Goal: Information Seeking & Learning: Learn about a topic

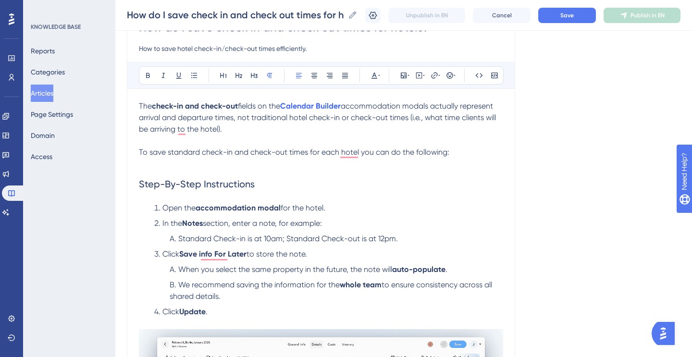
scroll to position [103, 0]
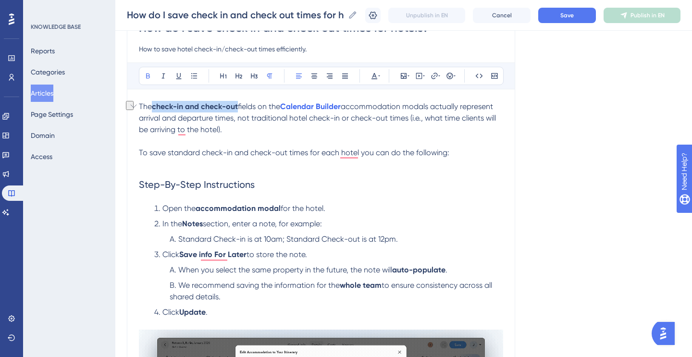
drag, startPoint x: 155, startPoint y: 107, endPoint x: 238, endPoint y: 102, distance: 83.7
click at [238, 102] on strong "check-in and check-out" at bounding box center [195, 106] width 86 height 9
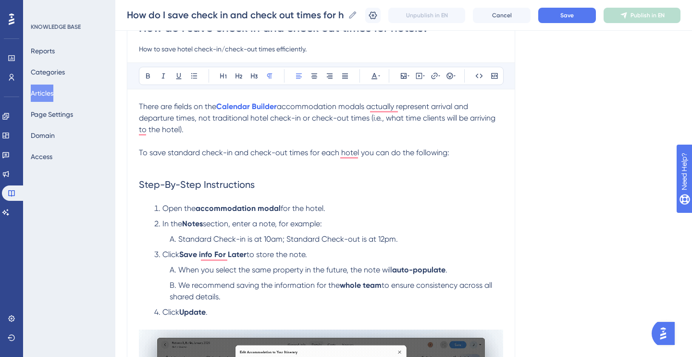
click at [349, 108] on span "accommodation modals actually represent arrival and departure times, not tradit…" at bounding box center [318, 118] width 358 height 32
click at [174, 106] on span "There are fields on the" at bounding box center [177, 106] width 77 height 9
click at [375, 107] on span "accommodation that actually represent arrival and departure times, not traditio…" at bounding box center [318, 118] width 358 height 32
click at [316, 107] on span "accommodation modals that actually represent arrival and departure times, not t…" at bounding box center [322, 118] width 366 height 32
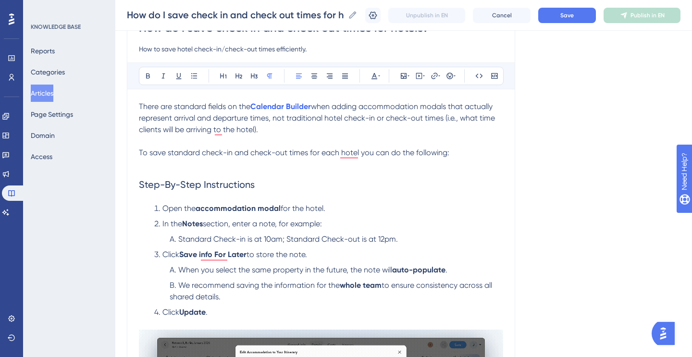
click at [432, 107] on span "when adding accommodation modals that actually represent arrival and departure …" at bounding box center [318, 118] width 358 height 32
click at [460, 106] on span "when adding accommodations that actually represent arrival and departure times,…" at bounding box center [322, 118] width 366 height 32
click at [389, 128] on p "There are standard fields on the Calendar Builder when adding accommodations th…" at bounding box center [321, 118] width 364 height 35
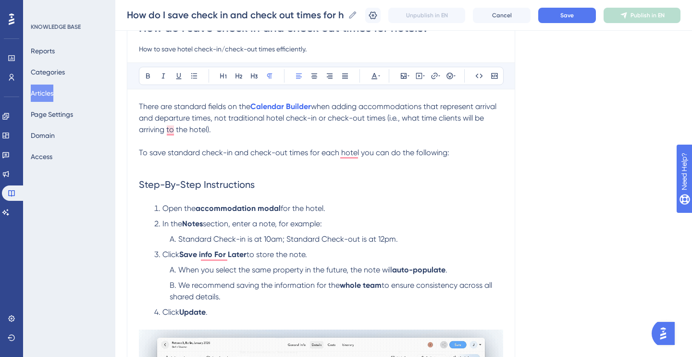
click at [389, 128] on p "There are standard fields on the Calendar Builder when adding accommodations th…" at bounding box center [321, 118] width 364 height 35
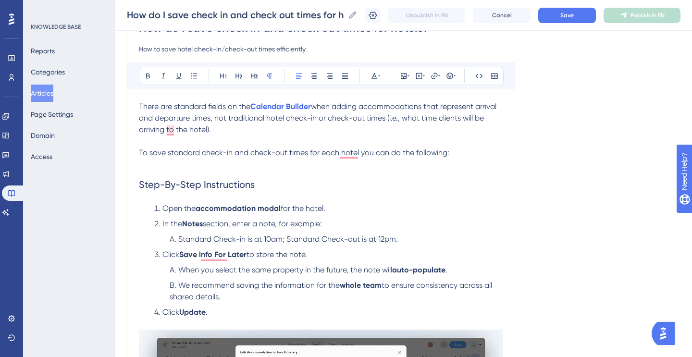
click at [405, 116] on span "when adding accommodations that represent arrival and departure times, not trad…" at bounding box center [318, 118] width 359 height 32
click at [305, 129] on span "when adding accommodations that represent arrival and departure times, not trad…" at bounding box center [318, 118] width 359 height 32
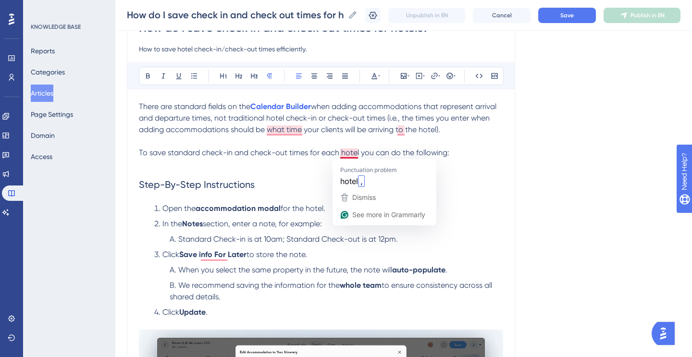
click at [283, 156] on span "To save standard check-in and check-out times for each hotel you can do the fol…" at bounding box center [294, 152] width 310 height 9
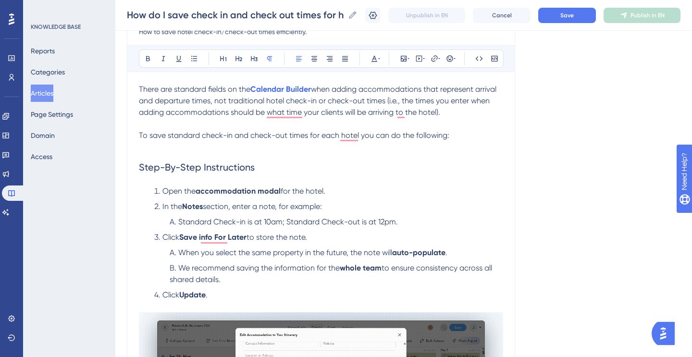
scroll to position [119, 0]
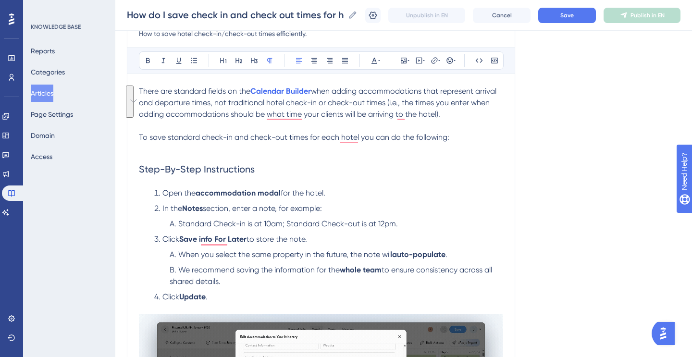
drag, startPoint x: 140, startPoint y: 89, endPoint x: 445, endPoint y: 118, distance: 306.4
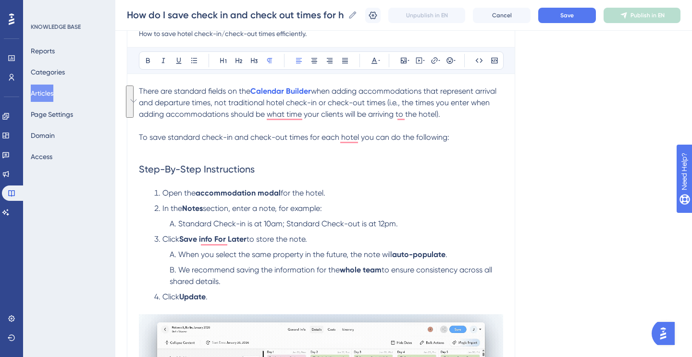
click at [445, 118] on p "There are standard fields on the Calendar Builder when adding accommodations th…" at bounding box center [321, 102] width 364 height 35
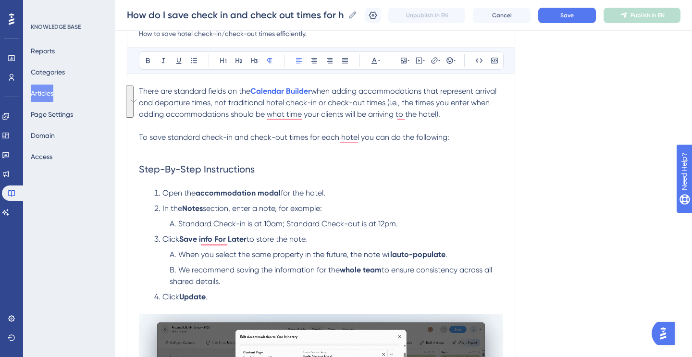
copy p "There are standard fields on the Calendar Builder when adding accommodations th…"
click at [452, 112] on p "There are standard fields on the Calendar Builder when adding accommodations th…" at bounding box center [321, 102] width 364 height 35
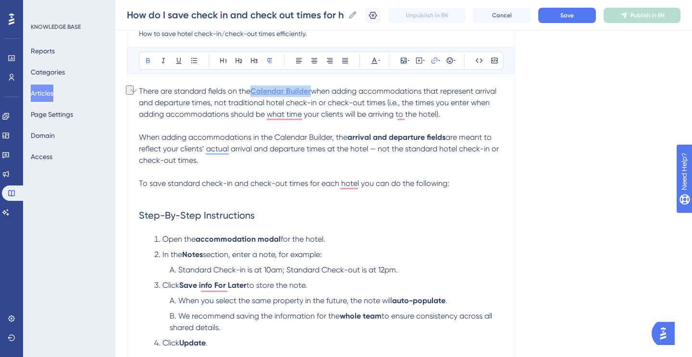
drag, startPoint x: 314, startPoint y: 91, endPoint x: 254, endPoint y: 91, distance: 60.0
click at [254, 91] on p "There are standard fields on the Calendar Builder when adding accommodations th…" at bounding box center [321, 102] width 364 height 35
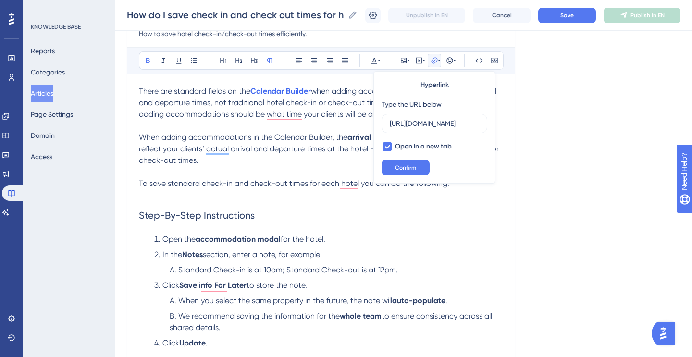
scroll to position [0, 0]
drag, startPoint x: 274, startPoint y: 139, endPoint x: 333, endPoint y: 135, distance: 59.2
click at [333, 135] on span "When adding accommodations in the Calendar Builder, the" at bounding box center [243, 137] width 208 height 9
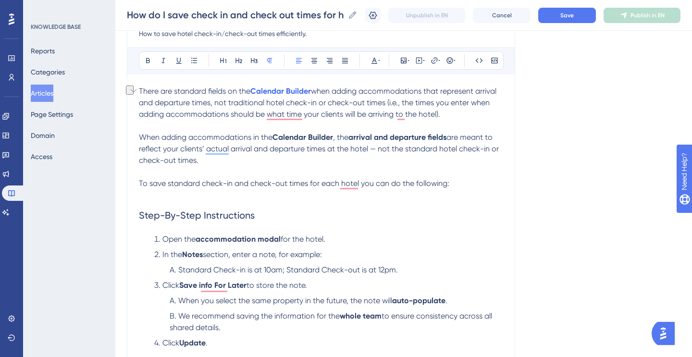
click at [322, 106] on span "when adding accommodations that represent arrival and departure times, not trad…" at bounding box center [318, 102] width 359 height 32
click at [293, 141] on strong "Calendar Builder" at bounding box center [302, 137] width 61 height 9
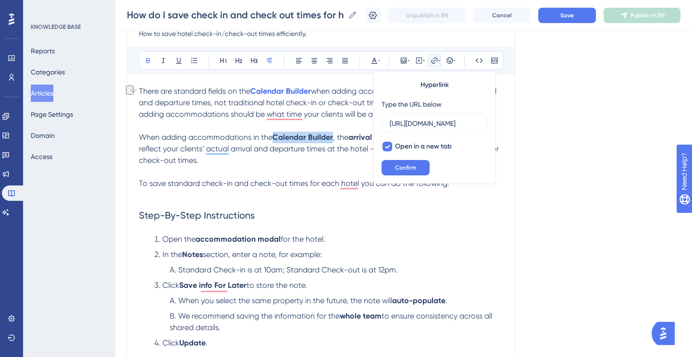
drag, startPoint x: 275, startPoint y: 137, endPoint x: 334, endPoint y: 135, distance: 59.1
click at [333, 135] on strong "Calendar Builder" at bounding box center [302, 137] width 61 height 9
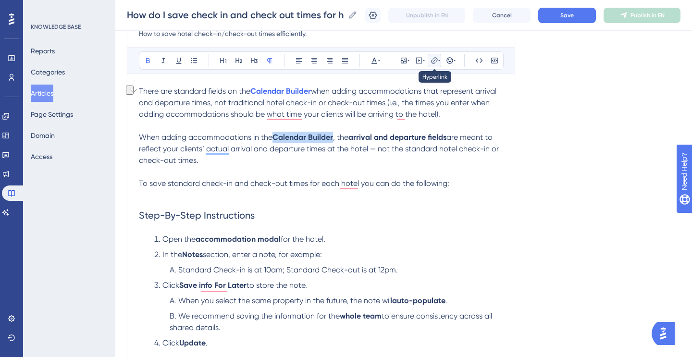
click at [433, 59] on icon at bounding box center [434, 61] width 8 height 8
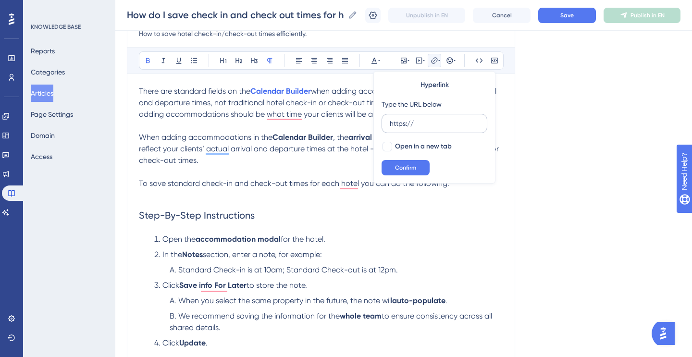
click at [417, 121] on input "https://" at bounding box center [434, 123] width 89 height 11
type input "https://help.safariportal.app/en/articles/5592--how-do-i-create-an-itinerary-us…"
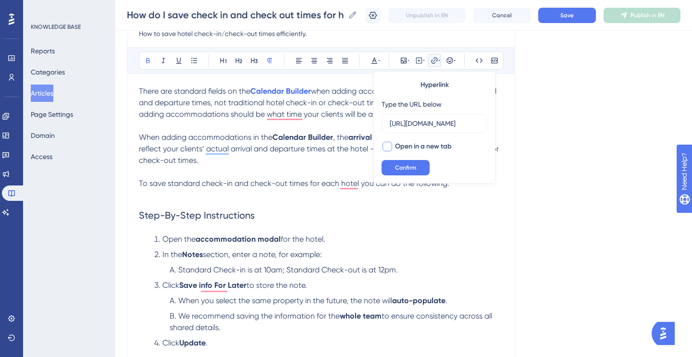
click at [390, 147] on div at bounding box center [387, 147] width 10 height 10
checkbox input "true"
click at [401, 162] on button "Confirm" at bounding box center [405, 167] width 48 height 15
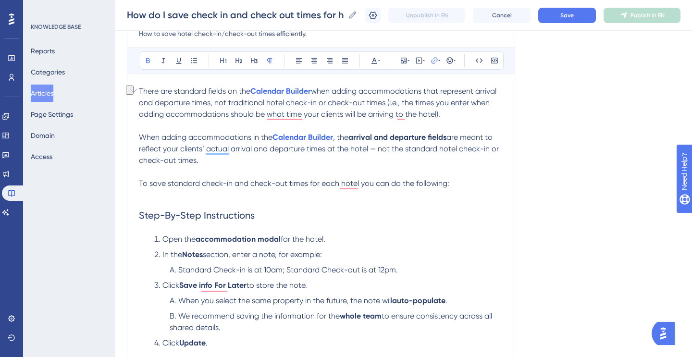
click at [324, 110] on span "when adding accommodations that represent arrival and departure times, not trad…" at bounding box center [318, 102] width 359 height 32
click at [324, 112] on span "when adding accommodations that represent arrival and departure times, not trad…" at bounding box center [318, 102] width 359 height 32
click at [312, 109] on p "There are standard fields on the Calendar Builder when adding accommodations th…" at bounding box center [321, 102] width 364 height 35
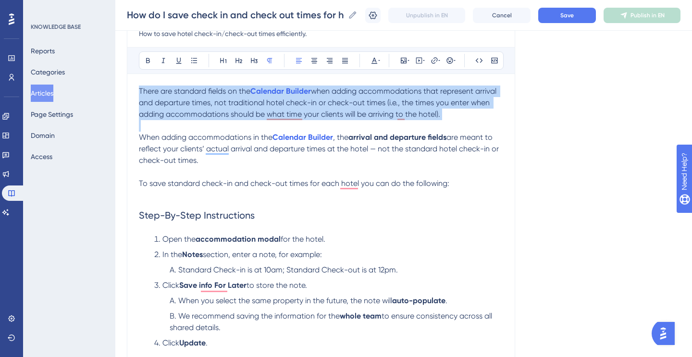
click at [312, 109] on p "There are standard fields on the Calendar Builder when adding accommodations th…" at bounding box center [321, 102] width 364 height 35
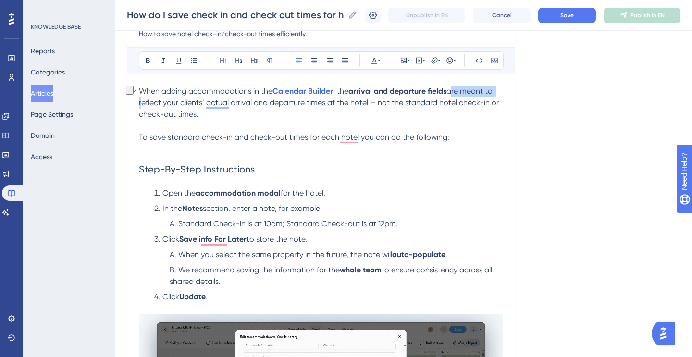
drag, startPoint x: 451, startPoint y: 92, endPoint x: 503, endPoint y: 91, distance: 51.9
click at [503, 91] on div "How do I save check in and check out times for hotels? How to save hotel check-…" at bounding box center [321, 247] width 388 height 517
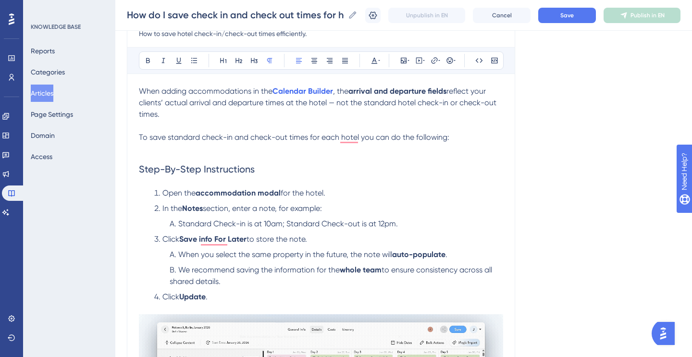
click at [417, 115] on p "When adding accommodations in the Calendar Builder , the arrival and departure …" at bounding box center [321, 102] width 364 height 35
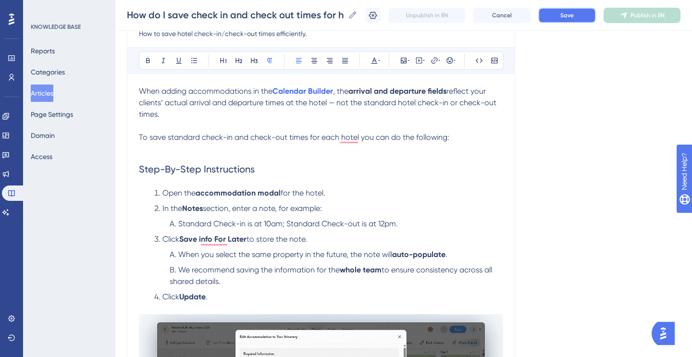
click at [570, 15] on span "Save" at bounding box center [566, 16] width 13 height 8
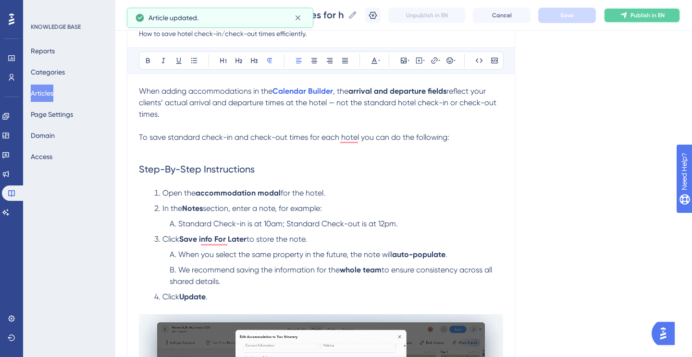
click at [629, 14] on button "Publish in EN" at bounding box center [641, 15] width 77 height 15
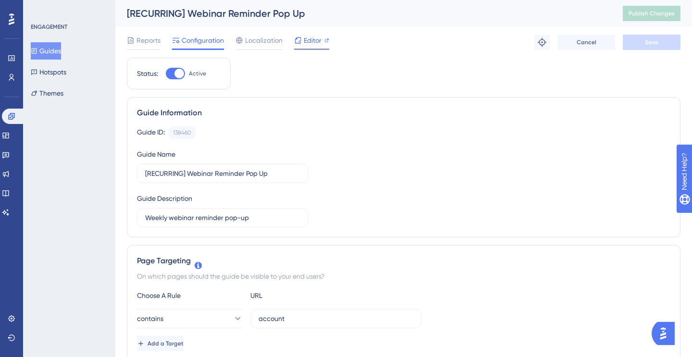
click at [315, 39] on span "Editor" at bounding box center [313, 41] width 18 height 12
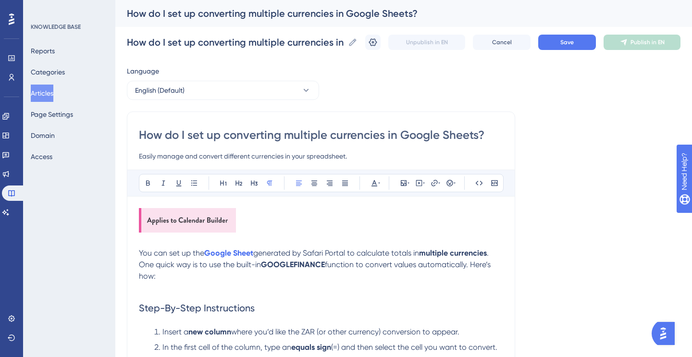
drag, startPoint x: 188, startPoint y: 137, endPoint x: 279, endPoint y: 141, distance: 90.9
click at [279, 141] on input "How do I set up converting multiple currencies in Google Sheets?" at bounding box center [321, 134] width 364 height 15
type input "How do I managae multiple currencies in Google Sheets?"
type input "How do I manage multiple currencies in Google Sheets?"
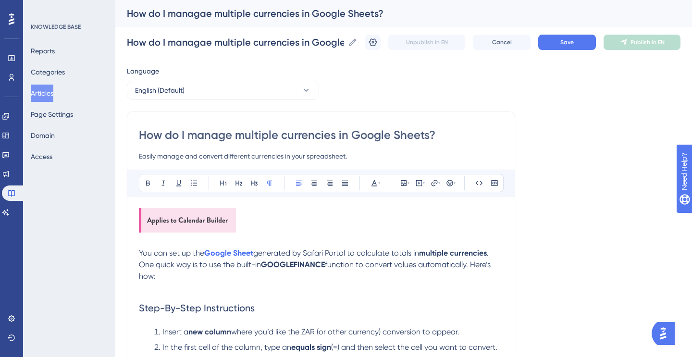
type input "How do I manage multiple currencies in Google Sheets?"
click at [349, 136] on input "How do I manage multiple currencies in Google Sheets?" at bounding box center [321, 134] width 364 height 15
type input "How do I manage multiple currencies in the Google Sheets?"
click at [451, 136] on input "How do I manage multiple currencies in the Google Sheets?" at bounding box center [321, 134] width 364 height 15
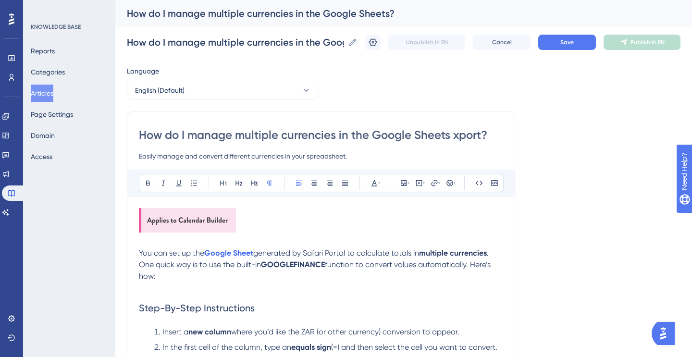
type input "How do I manage multiple currencies in the Google Sheets xpor?"
type input "How do I manage multiple currencies in the Google Sheets xport?"
type input "How do I manage multiple currencies in the Google Sheets itinerary export?"
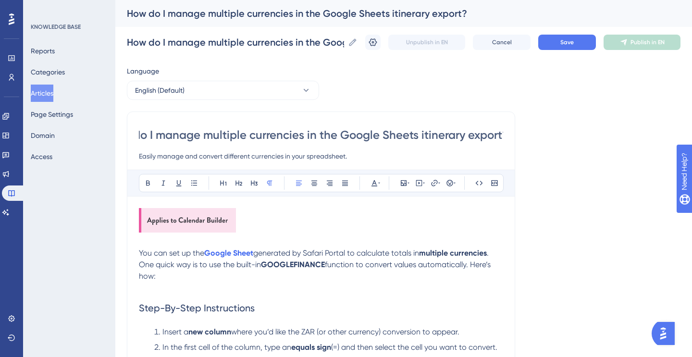
type input "How do I manage multiple currencies in the Google Sheets itinerary exports?"
click at [420, 132] on input "How do I manage multiple currencies in the Google Sheets itinerary exports?" at bounding box center [321, 134] width 364 height 15
type input "How do I manage multiple currencies in the Google Sheets Itinerary exports?"
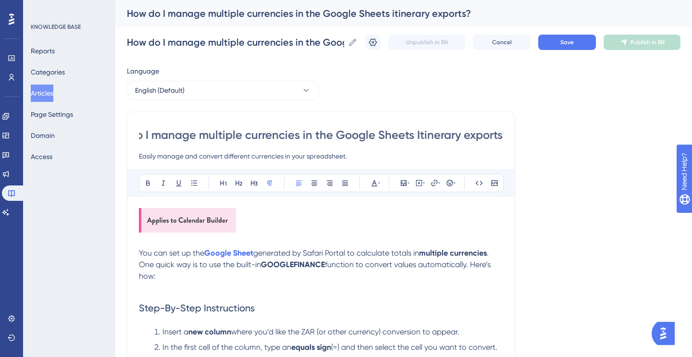
type input "How do I manage multiple currencies in the Google Sheets Itinerary exports?"
click at [495, 136] on input "How do I manage multiple currencies in the Google Sheets Itinerary exports?" at bounding box center [321, 134] width 364 height 15
type input "How do I manage multiple currencies in the Google Sheets Itinerary export?"
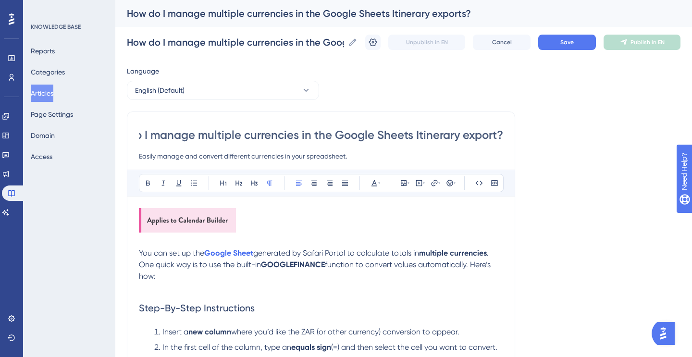
type input "How do I manage multiple currencies in the Google Sheets Itinerary export?"
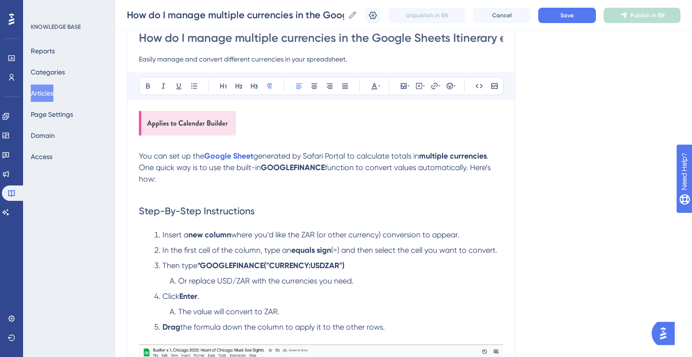
scroll to position [100, 0]
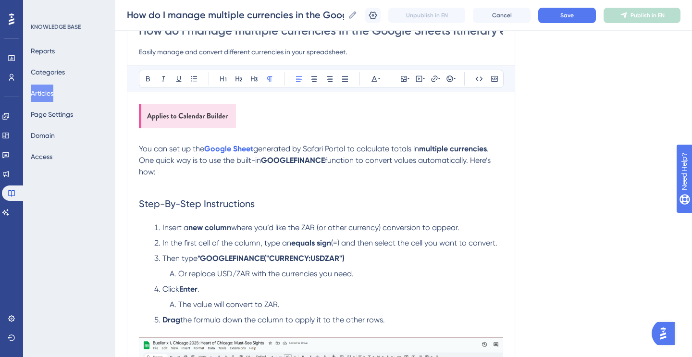
type input "How do I manage multiple currencies in the Google Sheets Itinerary export?"
drag, startPoint x: 169, startPoint y: 149, endPoint x: 190, endPoint y: 149, distance: 20.7
click at [190, 149] on span "You can set up the" at bounding box center [171, 148] width 65 height 9
click at [261, 173] on p "You can configure the Google Sheet generated by Safari Portal to calculate tota…" at bounding box center [321, 160] width 364 height 35
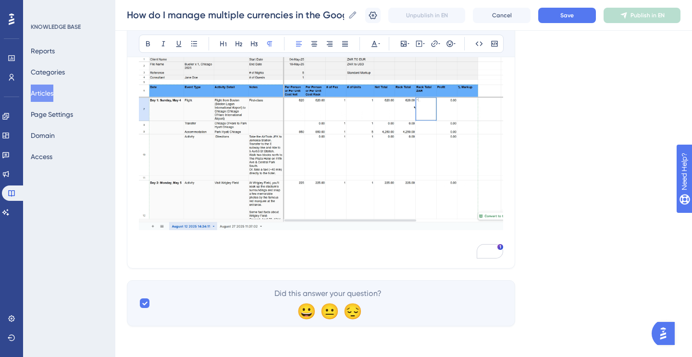
scroll to position [420, 0]
click at [569, 18] on span "Save" at bounding box center [566, 16] width 13 height 8
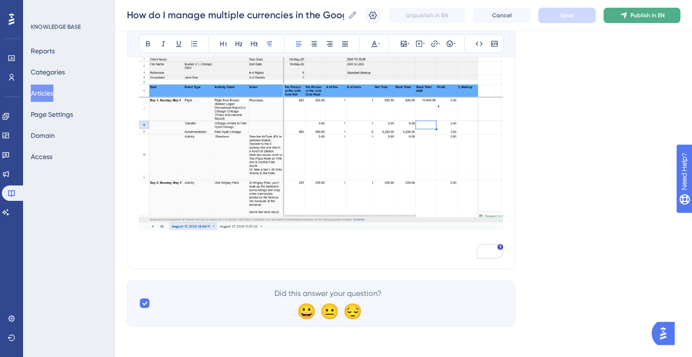
click at [632, 18] on span "Publish in EN" at bounding box center [647, 16] width 34 height 8
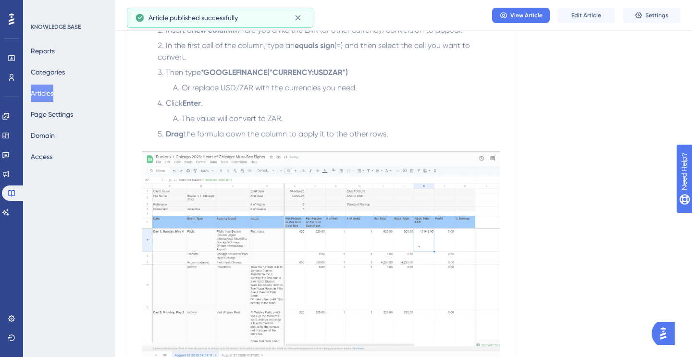
scroll to position [0, 0]
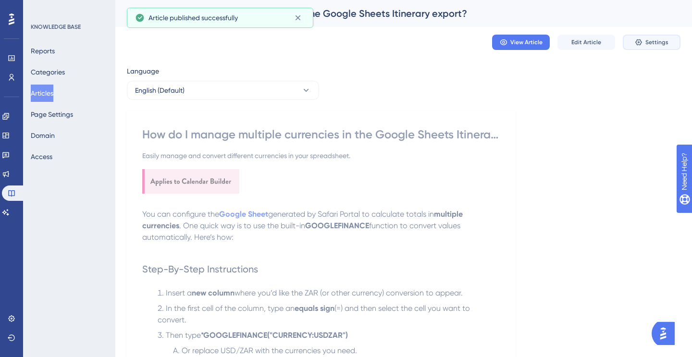
click at [640, 40] on icon at bounding box center [638, 42] width 8 height 8
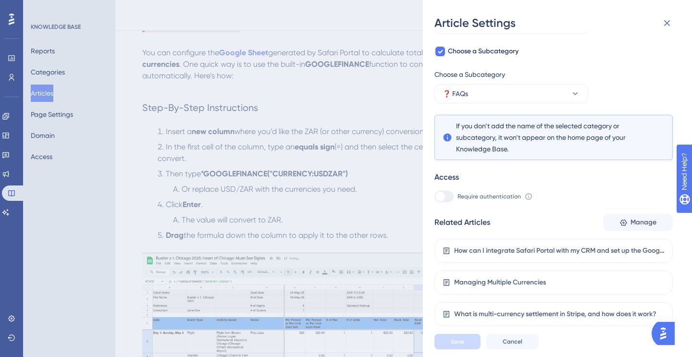
scroll to position [159, 0]
click at [634, 223] on span "Manage" at bounding box center [643, 223] width 26 height 12
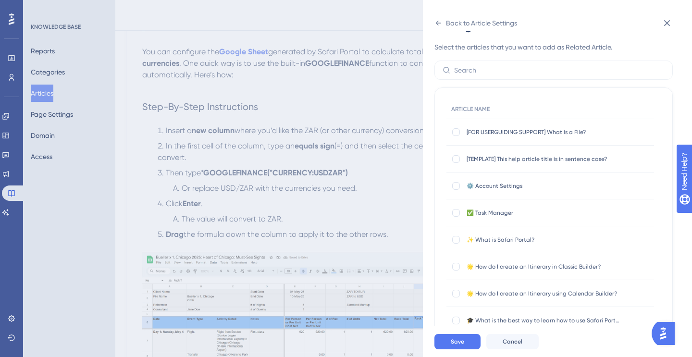
scroll to position [0, 0]
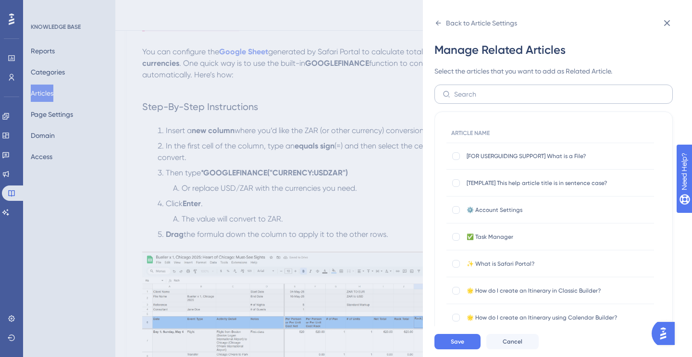
click at [485, 100] on label at bounding box center [553, 94] width 238 height 19
click at [485, 99] on input "text" at bounding box center [559, 94] width 210 height 11
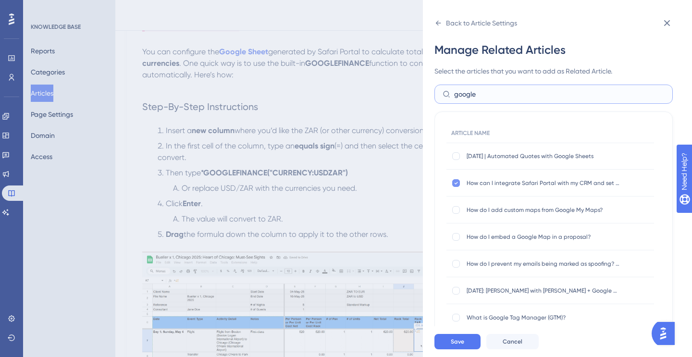
type input "google"
click at [455, 182] on icon at bounding box center [456, 183] width 4 height 8
checkbox input "false"
click at [501, 92] on input "google" at bounding box center [559, 94] width 210 height 11
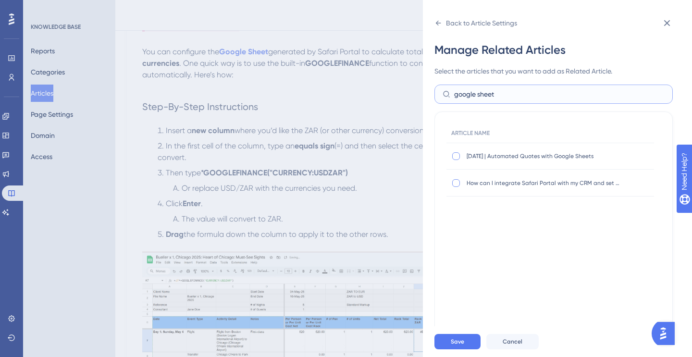
type input "google sheet"
click at [455, 157] on div at bounding box center [456, 156] width 8 height 8
checkbox input "true"
click at [460, 335] on button "Save" at bounding box center [457, 341] width 46 height 15
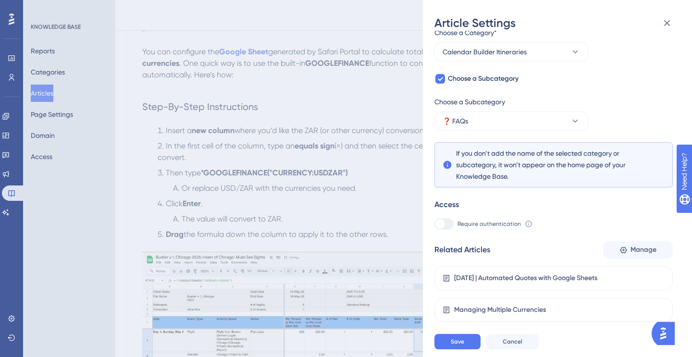
scroll to position [89, 0]
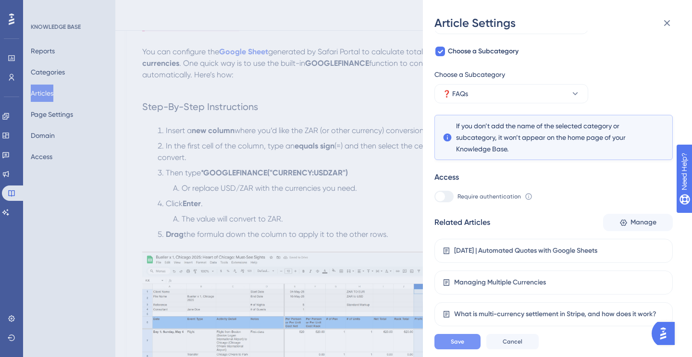
click at [460, 339] on span "Save" at bounding box center [457, 342] width 13 height 8
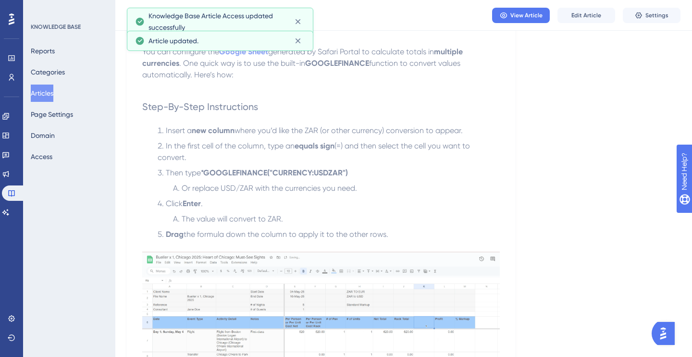
scroll to position [0, 0]
